Goal: Download file/media

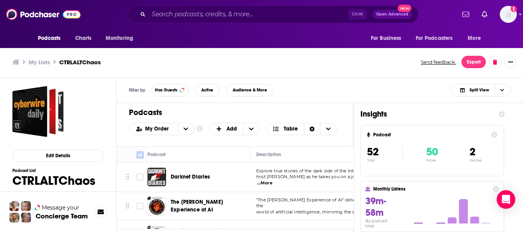
scroll to position [39, 0]
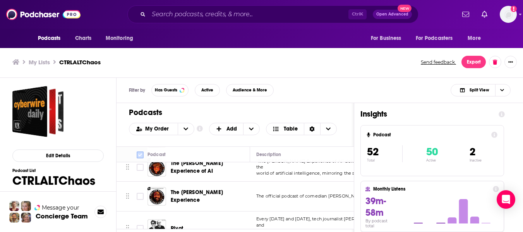
click at [139, 156] on input "Toggle select all" at bounding box center [140, 154] width 7 height 7
checkbox input "true"
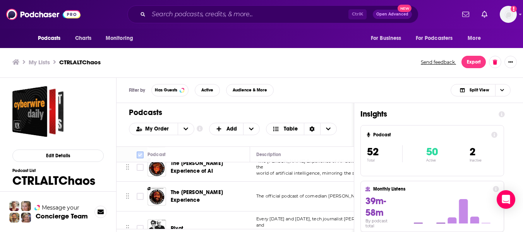
checkbox input "true"
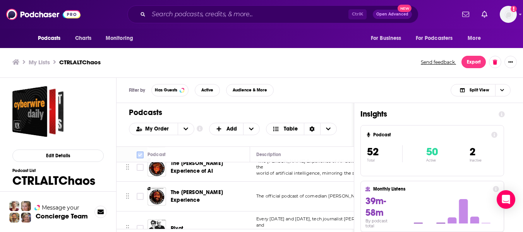
checkbox input "true"
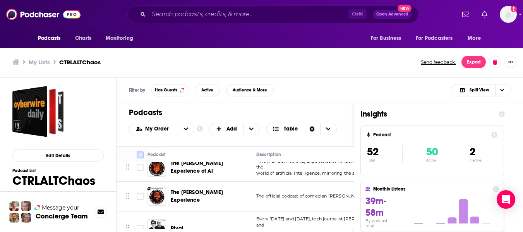
checkbox input "true"
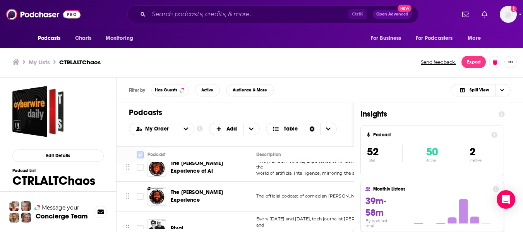
checkbox input "true"
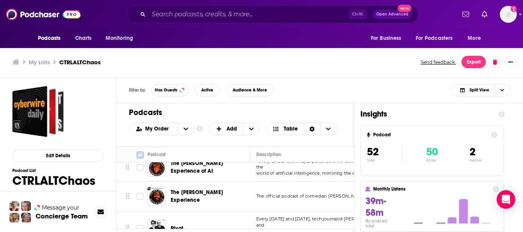
checkbox input "true"
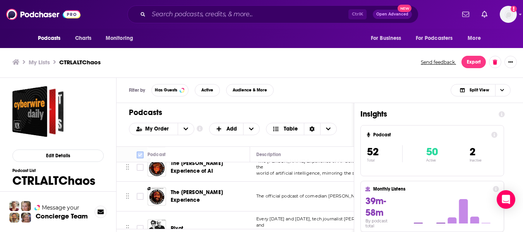
checkbox input "true"
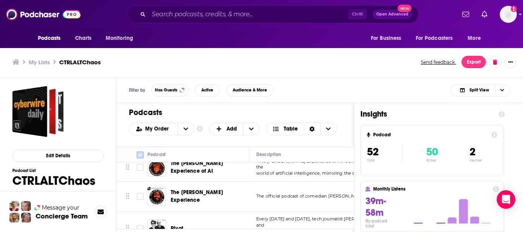
checkbox input "true"
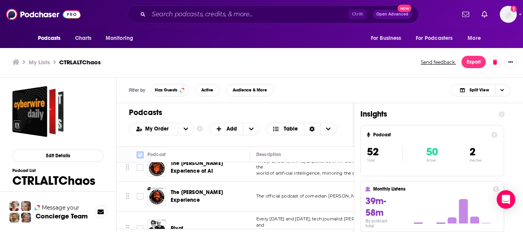
checkbox input "true"
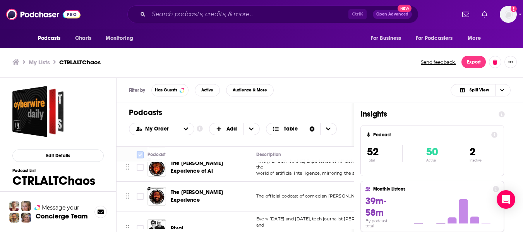
checkbox input "true"
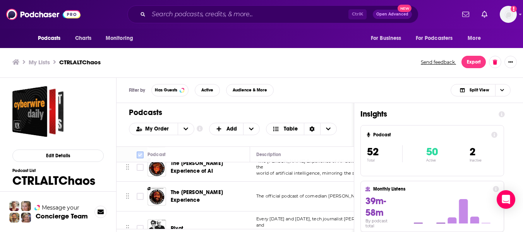
checkbox input "true"
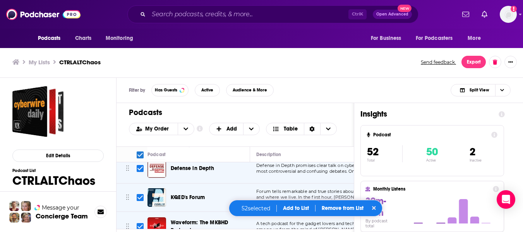
scroll to position [1474, 0]
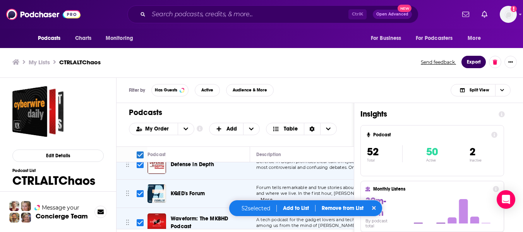
click at [469, 62] on button "Export" at bounding box center [473, 62] width 24 height 12
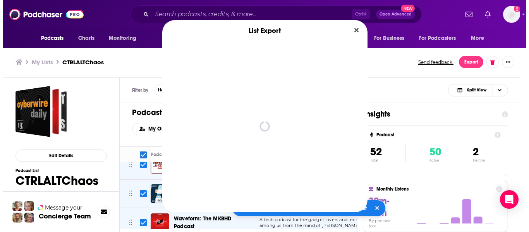
scroll to position [0, 0]
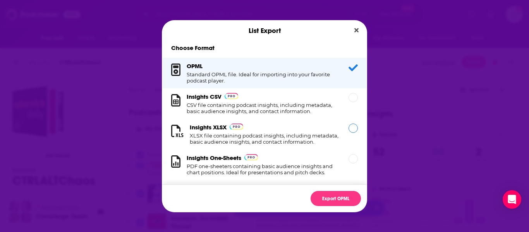
click at [210, 130] on h3 "Insights XLSX" at bounding box center [208, 126] width 37 height 7
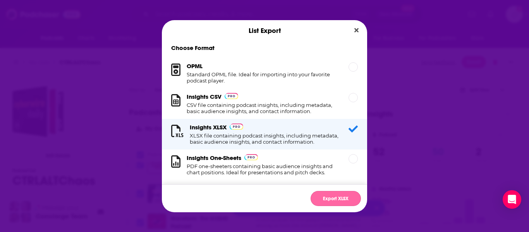
click at [324, 196] on button "Export XLSX" at bounding box center [335, 198] width 50 height 15
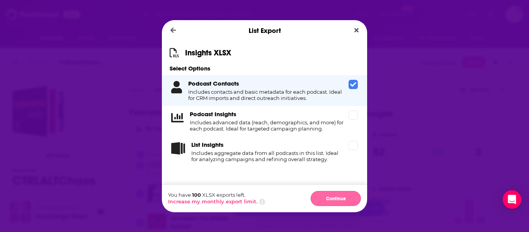
click at [329, 197] on button "Continue" at bounding box center [335, 198] width 50 height 15
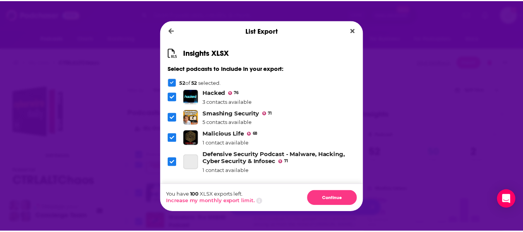
scroll to position [994, 0]
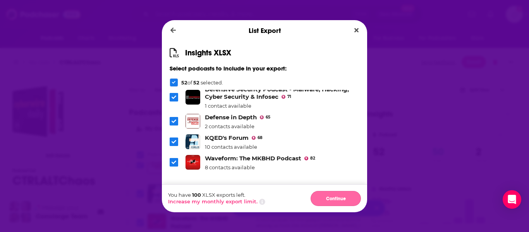
click at [334, 197] on button "Continue" at bounding box center [335, 198] width 50 height 15
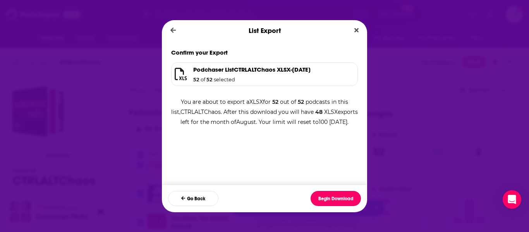
click at [334, 197] on button "Begin Download" at bounding box center [335, 198] width 50 height 15
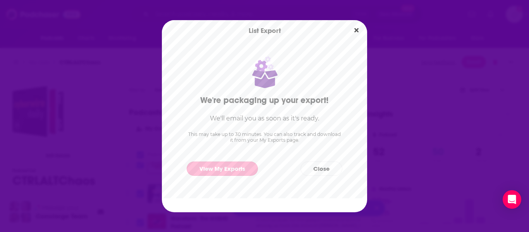
click at [216, 164] on link "View My Exports" at bounding box center [222, 168] width 71 height 14
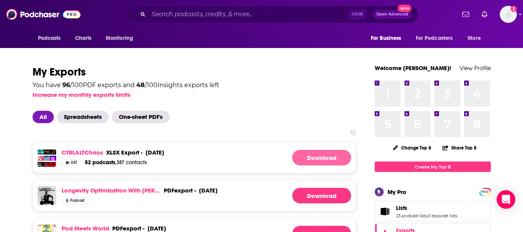
click at [314, 150] on link "Download" at bounding box center [321, 157] width 59 height 15
click at [267, 17] on input "Search podcasts, credits, & more..." at bounding box center [249, 14] width 200 height 12
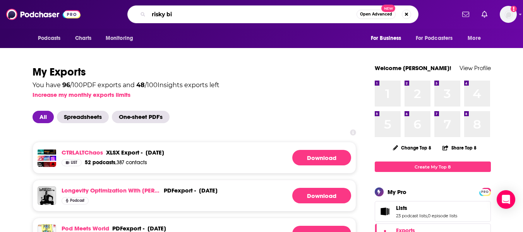
type input "risky biz"
